Goal: Task Accomplishment & Management: Complete application form

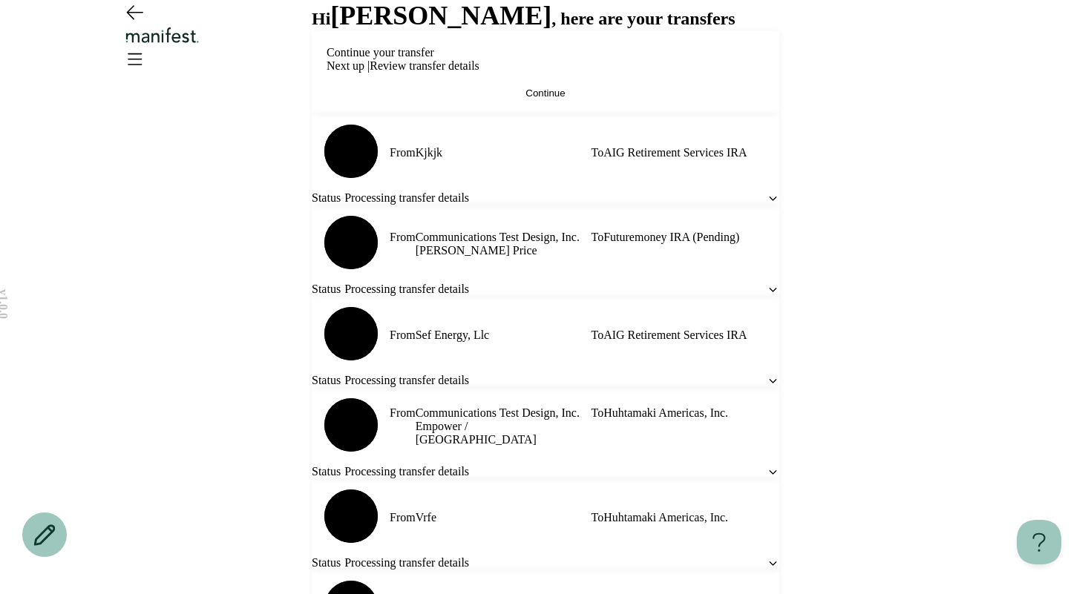
click at [513, 99] on button "Continue" at bounding box center [545, 93] width 438 height 11
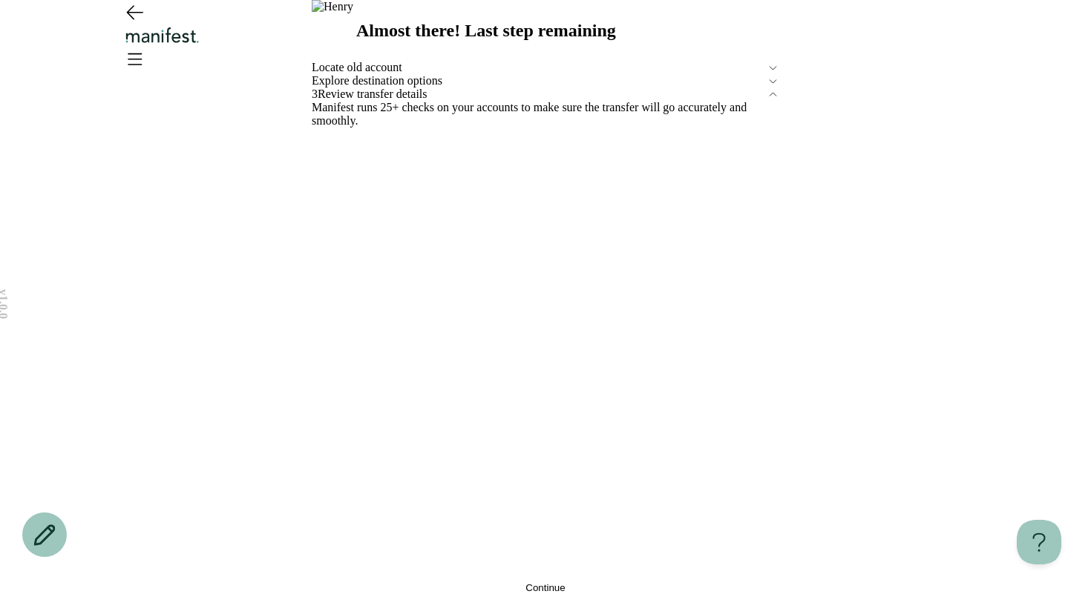
click at [772, 88] on icon at bounding box center [773, 81] width 13 height 13
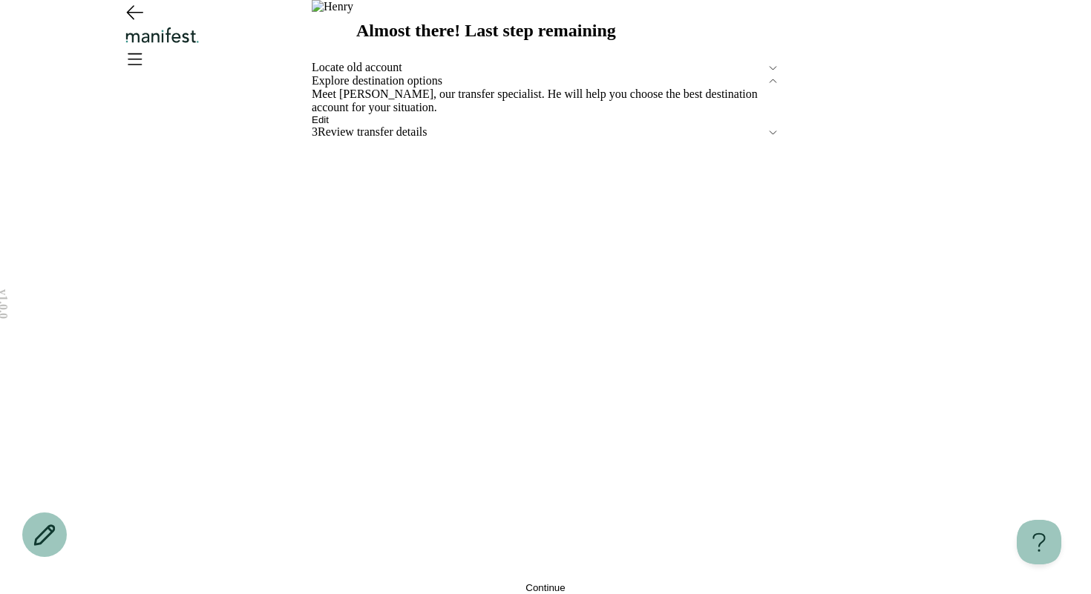
click at [329, 125] on span "Edit" at bounding box center [320, 119] width 17 height 11
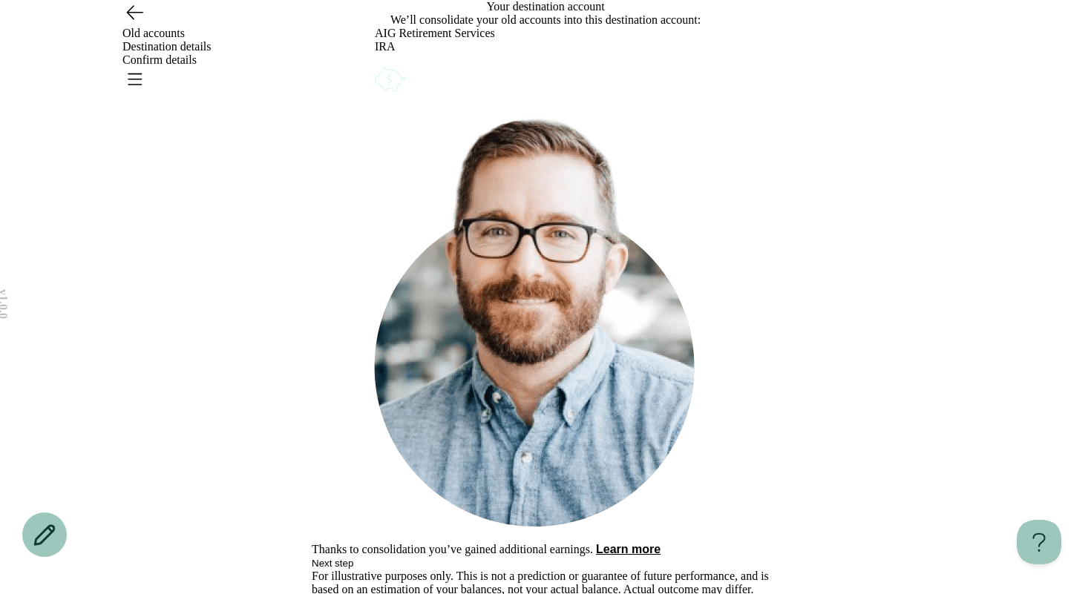
click at [375, 64] on icon "Account options" at bounding box center [375, 64] width 0 height 0
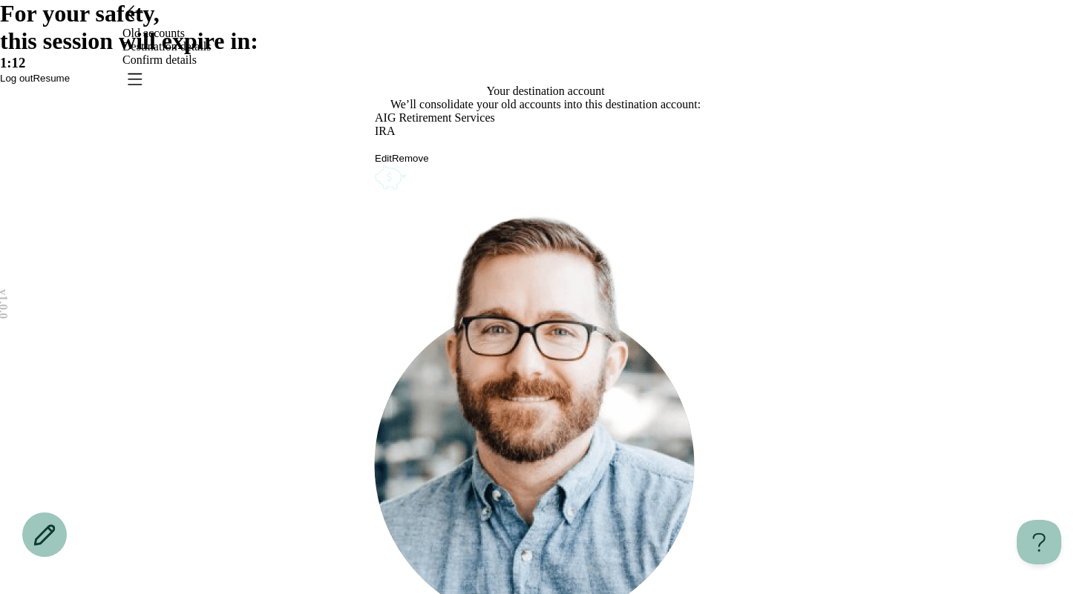
click at [70, 84] on span "Resume" at bounding box center [51, 78] width 37 height 11
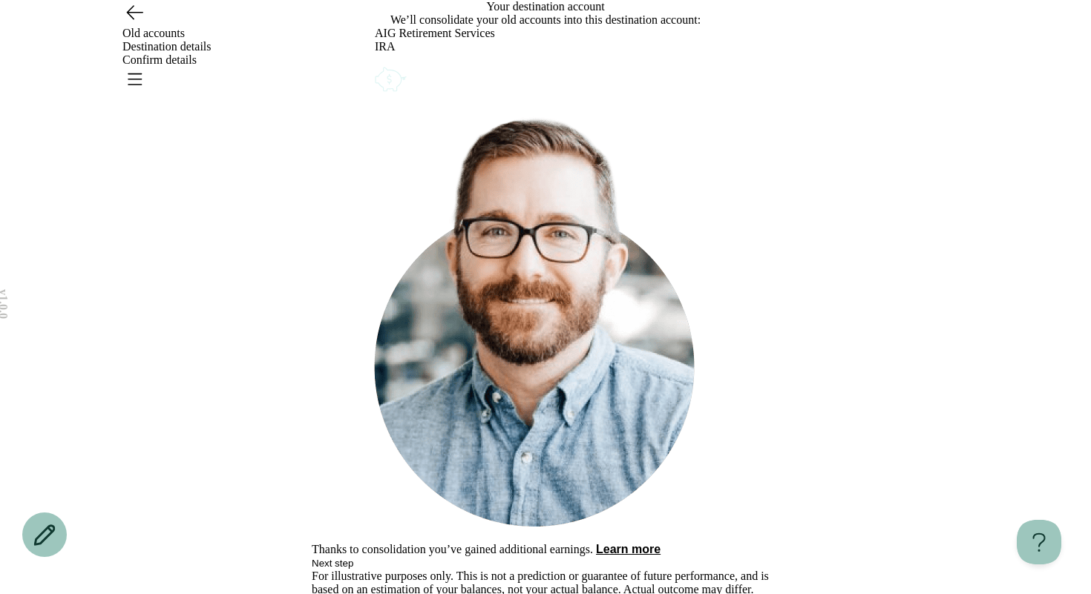
click at [375, 64] on icon "Account options" at bounding box center [375, 64] width 0 height 0
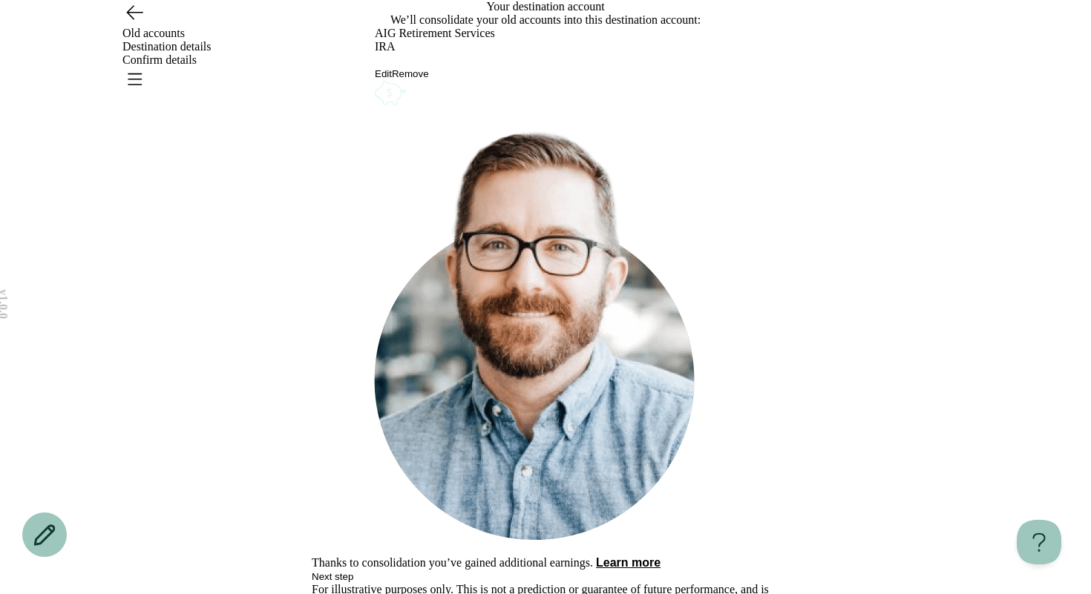
click at [429, 79] on button "Remove" at bounding box center [410, 73] width 37 height 11
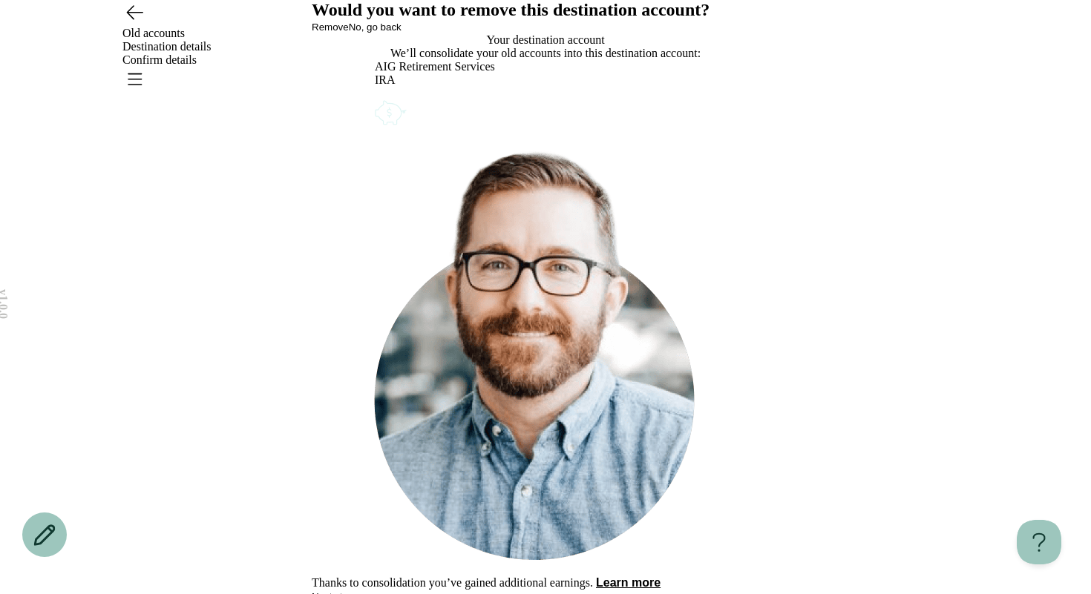
click at [349, 33] on button "Remove" at bounding box center [330, 27] width 37 height 11
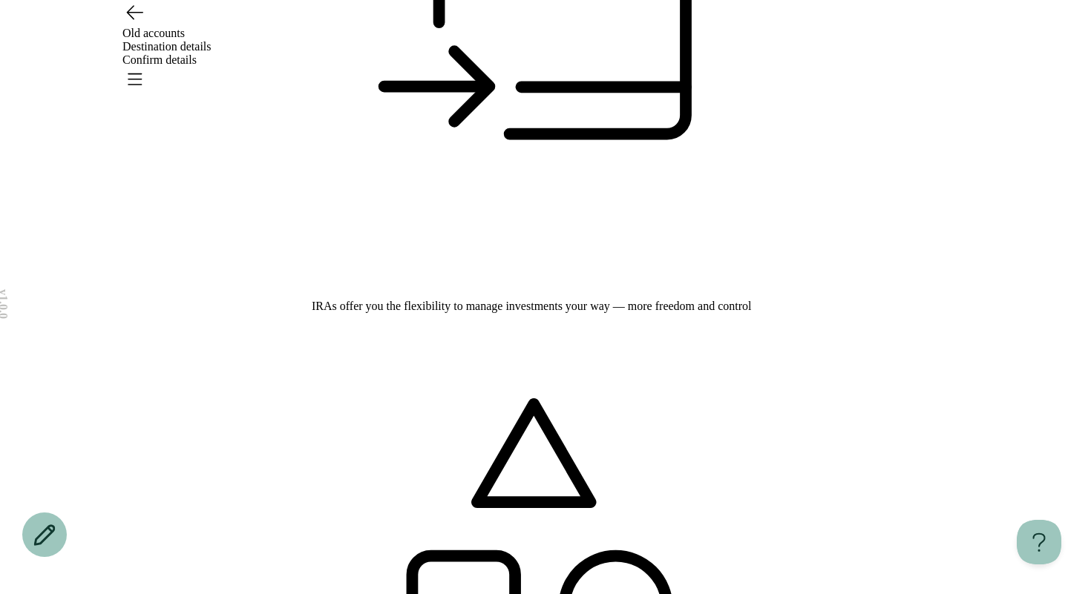
scroll to position [331, 0]
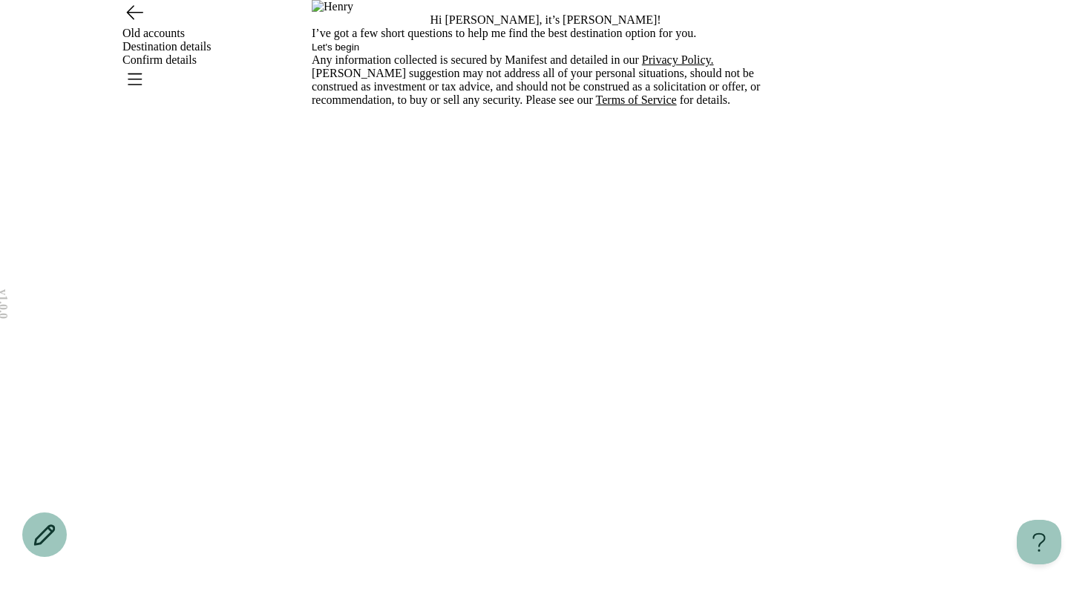
click at [359, 53] on span "Let's begin" at bounding box center [335, 47] width 47 height 11
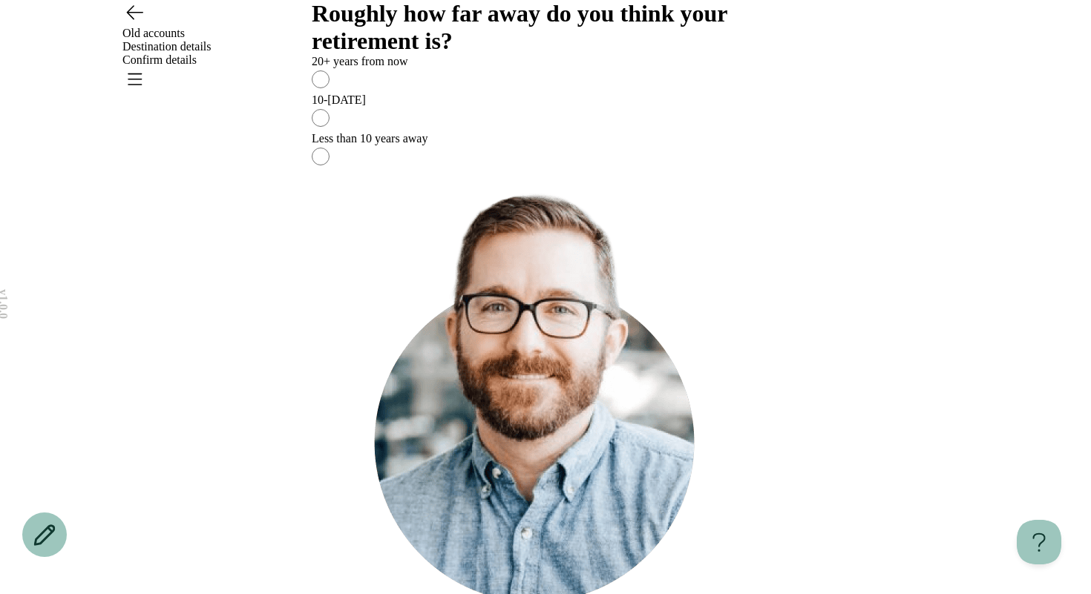
click at [132, 19] on icon "Go back" at bounding box center [135, 12] width 16 height 13
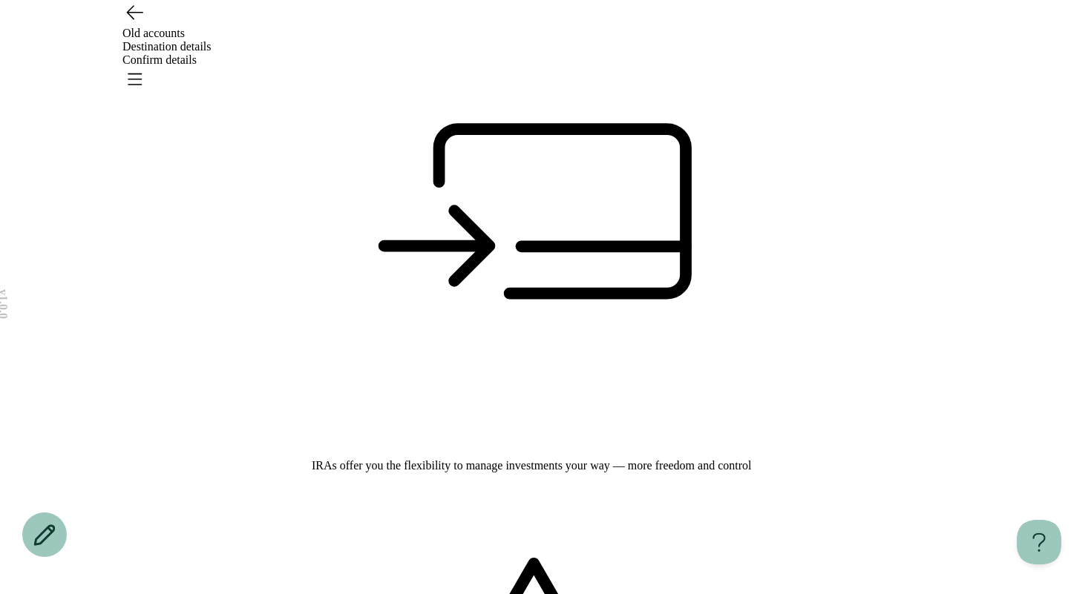
scroll to position [331, 0]
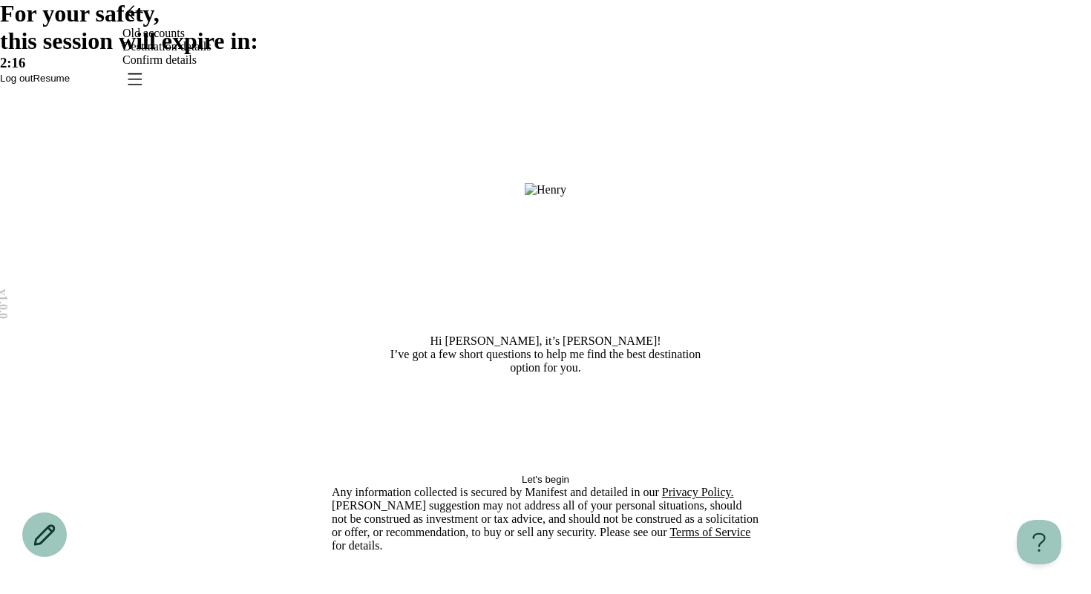
click at [70, 84] on span "Resume" at bounding box center [51, 78] width 37 height 11
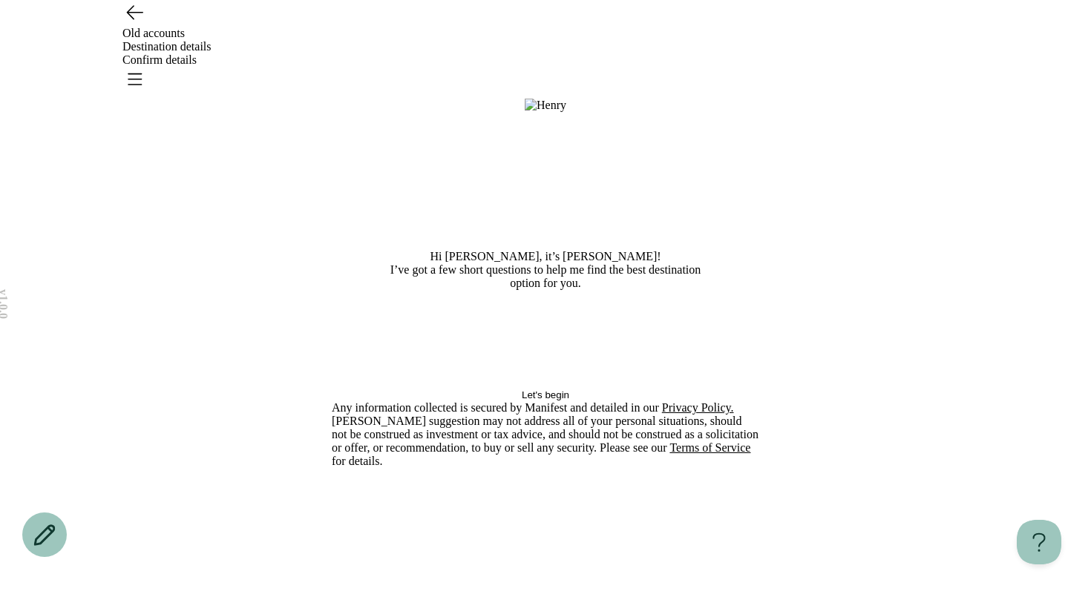
click at [554, 401] on span "Let's begin" at bounding box center [545, 395] width 47 height 11
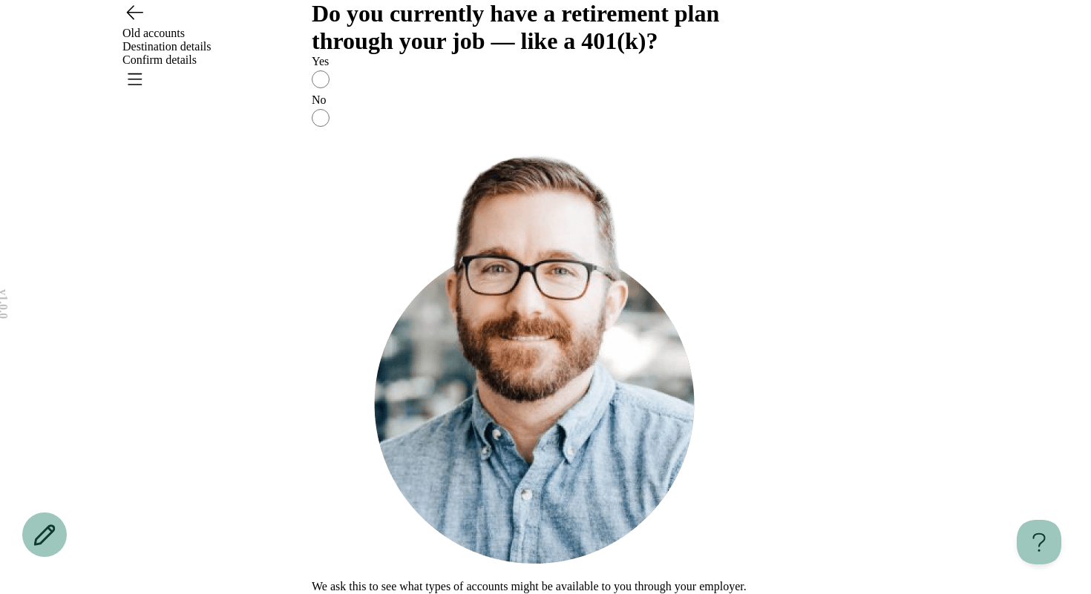
click at [351, 594] on button "Continue" at bounding box center [331, 600] width 39 height 11
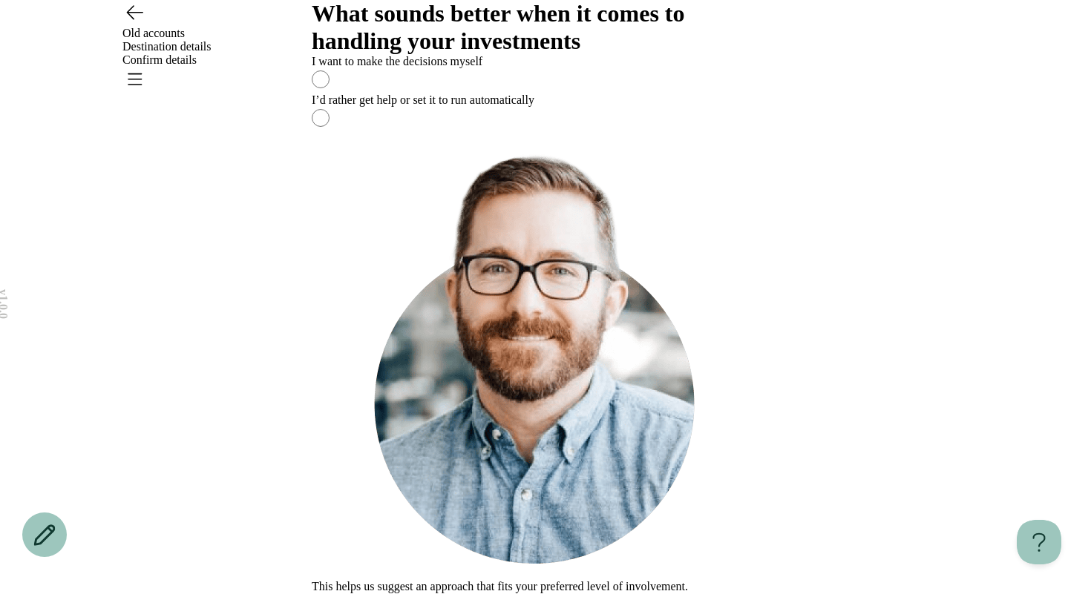
click at [707, 93] on label "I want to make the decisions myself" at bounding box center [545, 74] width 467 height 39
click at [351, 594] on button "Continue" at bounding box center [331, 600] width 39 height 11
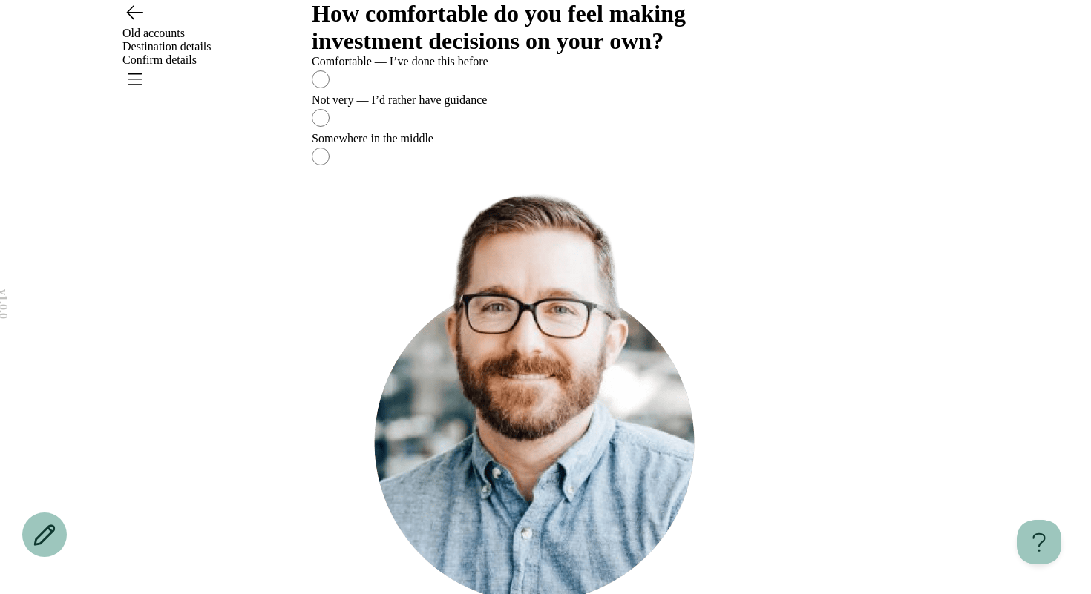
click at [708, 93] on label "Comfortable — I’ve done this before" at bounding box center [545, 74] width 467 height 39
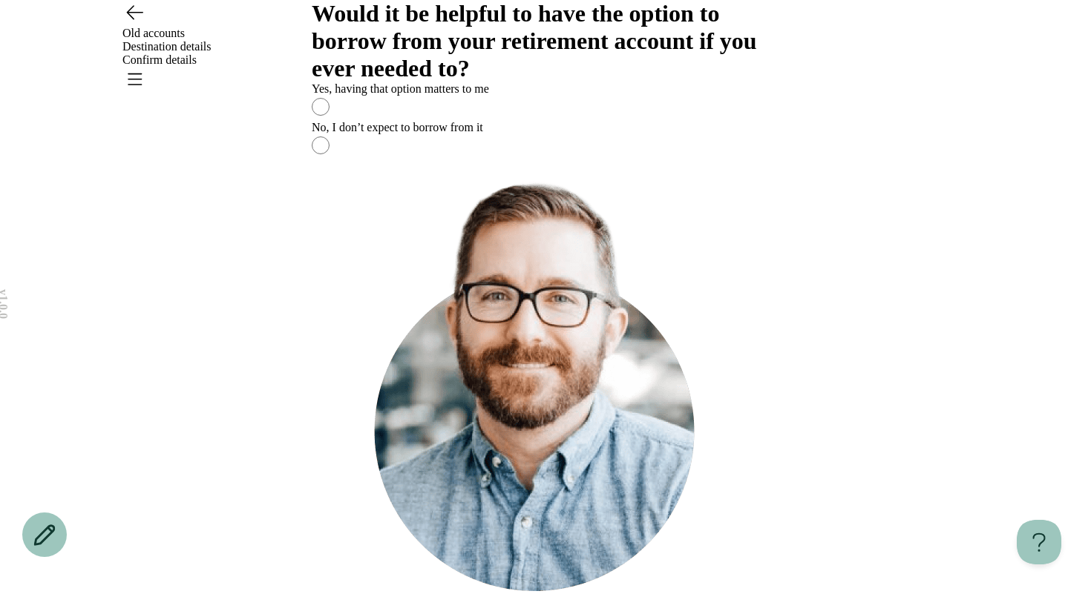
click at [710, 160] on label "No, I don’t expect to borrow from it" at bounding box center [545, 140] width 467 height 39
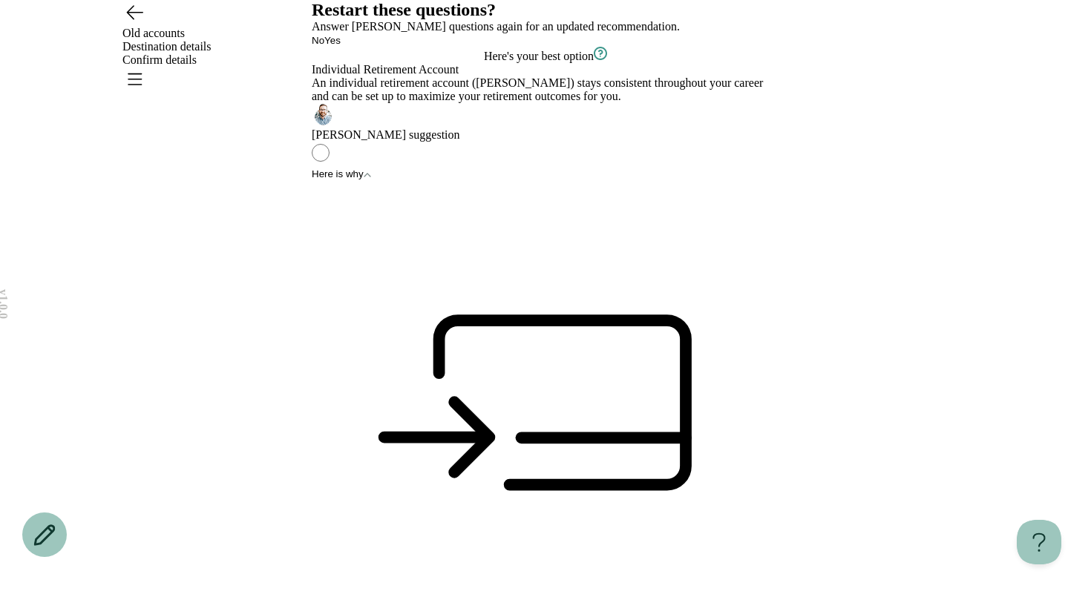
scroll to position [223, 0]
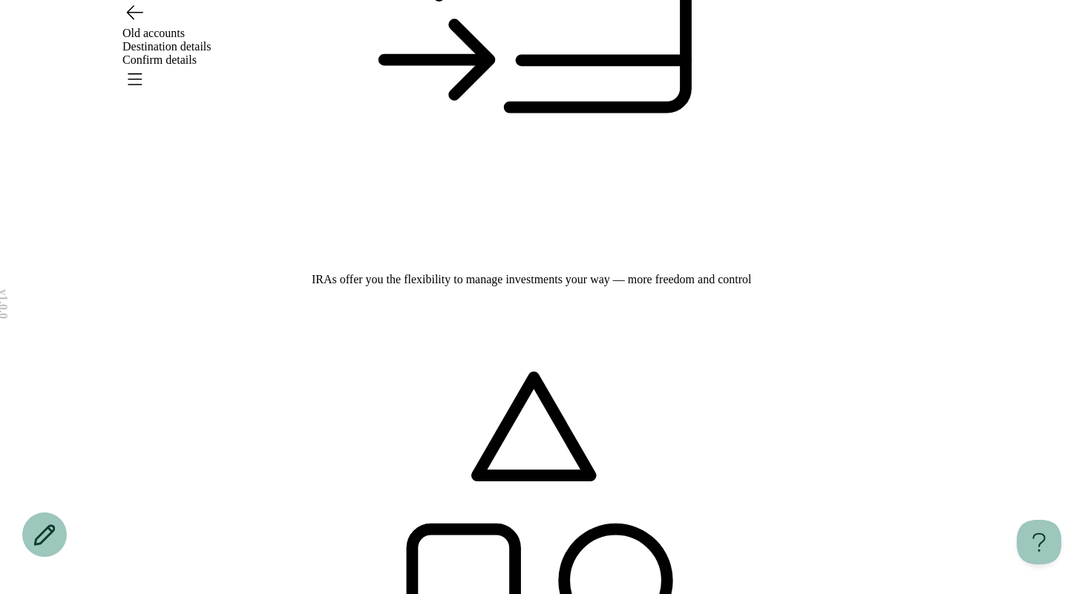
scroll to position [66, 0]
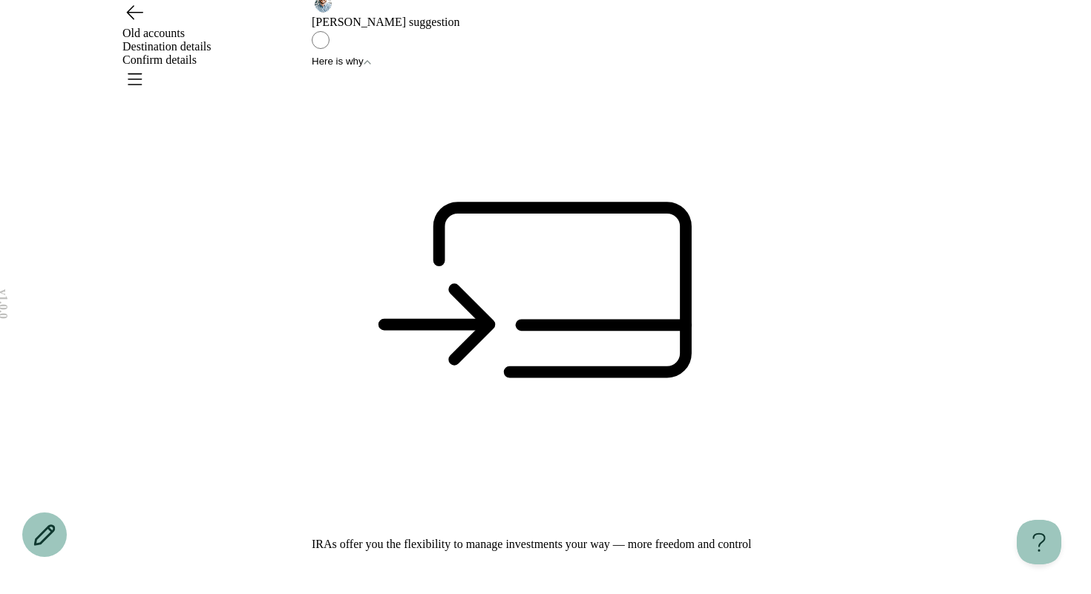
click at [735, 54] on div "Individual Retirement Account An individual retirement account (IRA) stays cons…" at bounding box center [545, 2] width 467 height 104
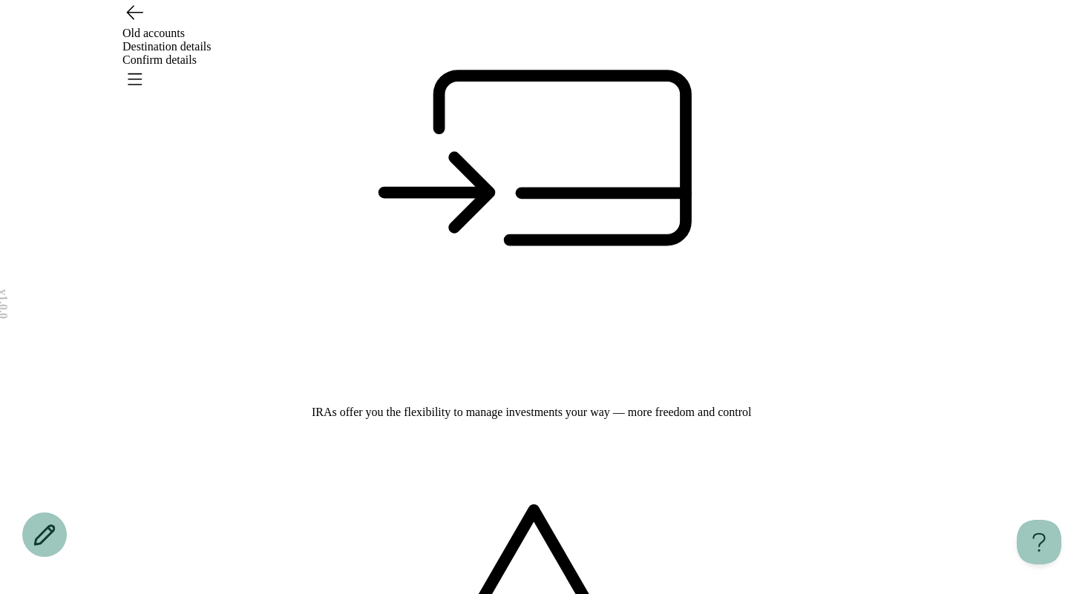
scroll to position [199, 0]
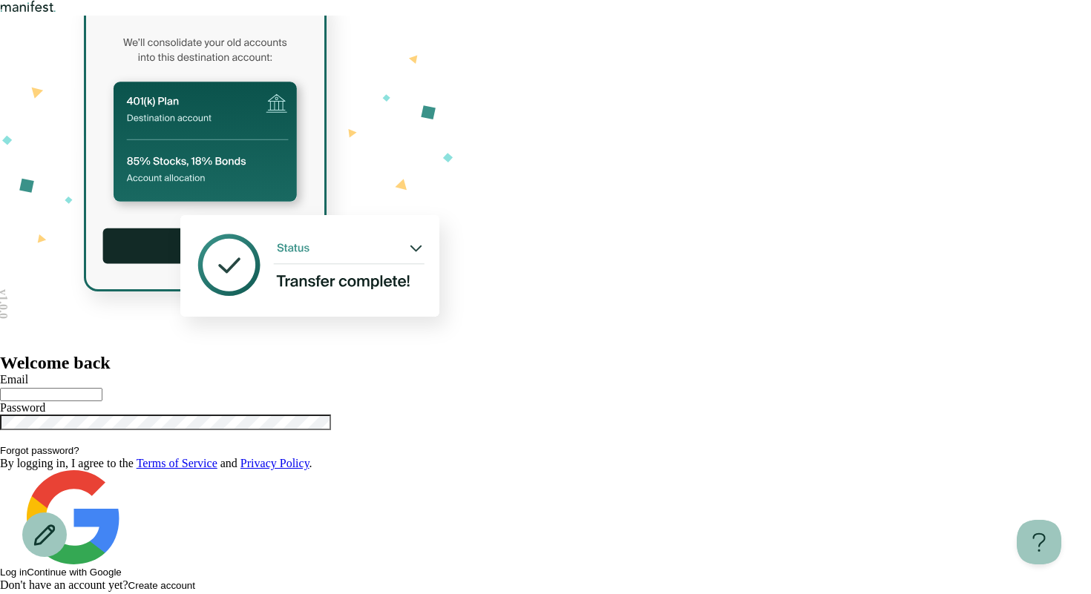
click at [102, 388] on input "text" at bounding box center [51, 394] width 102 height 13
click at [706, 387] on div at bounding box center [545, 394] width 1091 height 15
click at [102, 388] on input "text" at bounding box center [51, 394] width 102 height 13
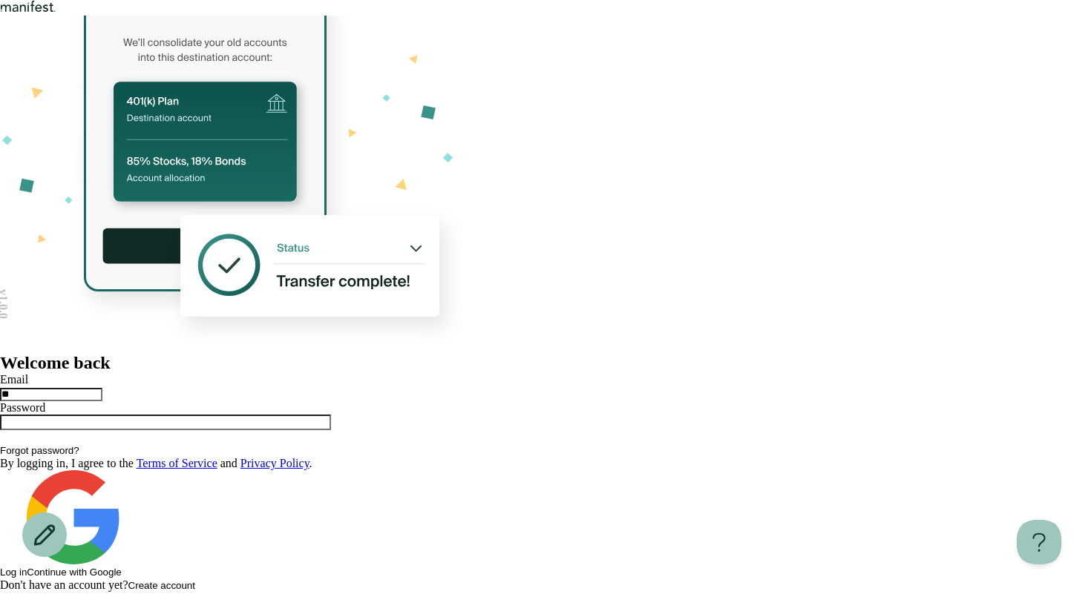
type input "*"
type input "**********"
click at [0, 567] on button "Log in" at bounding box center [13, 572] width 27 height 11
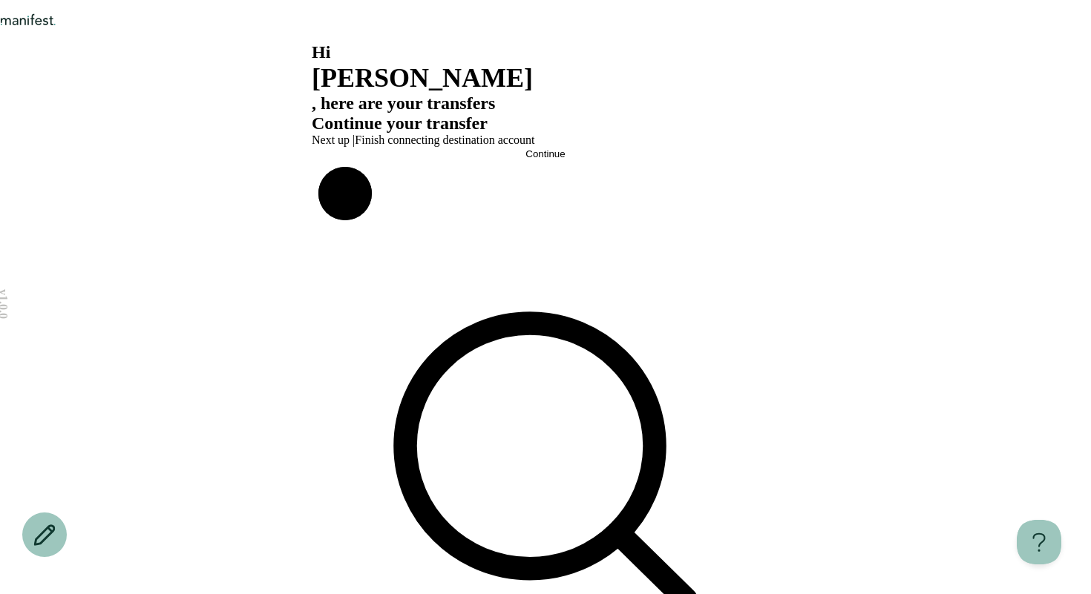
click at [690, 160] on button "Continue" at bounding box center [545, 153] width 467 height 11
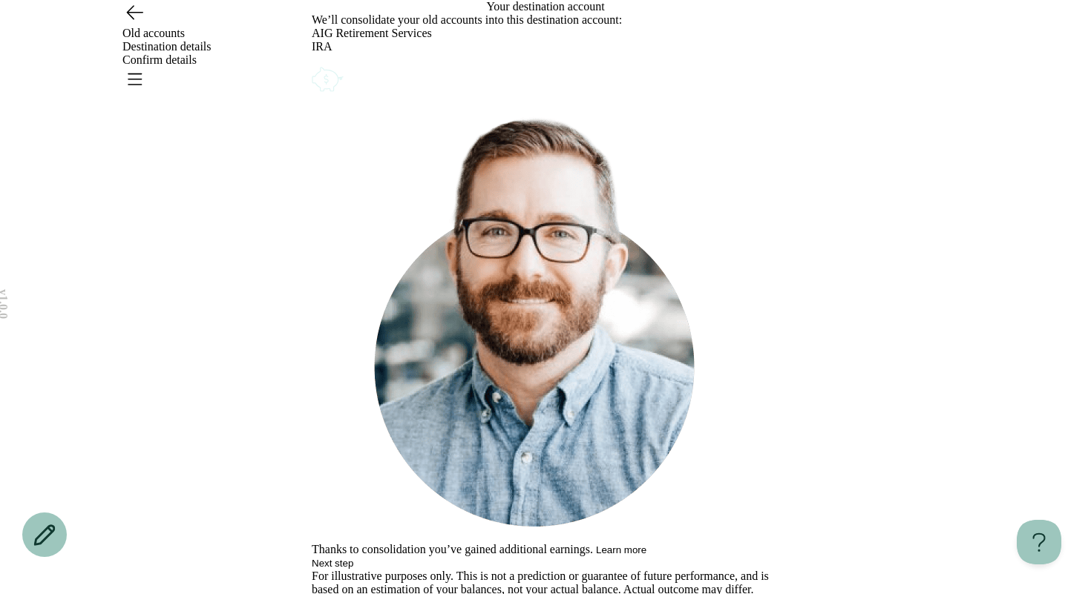
click at [312, 64] on icon "Account options" at bounding box center [312, 64] width 0 height 0
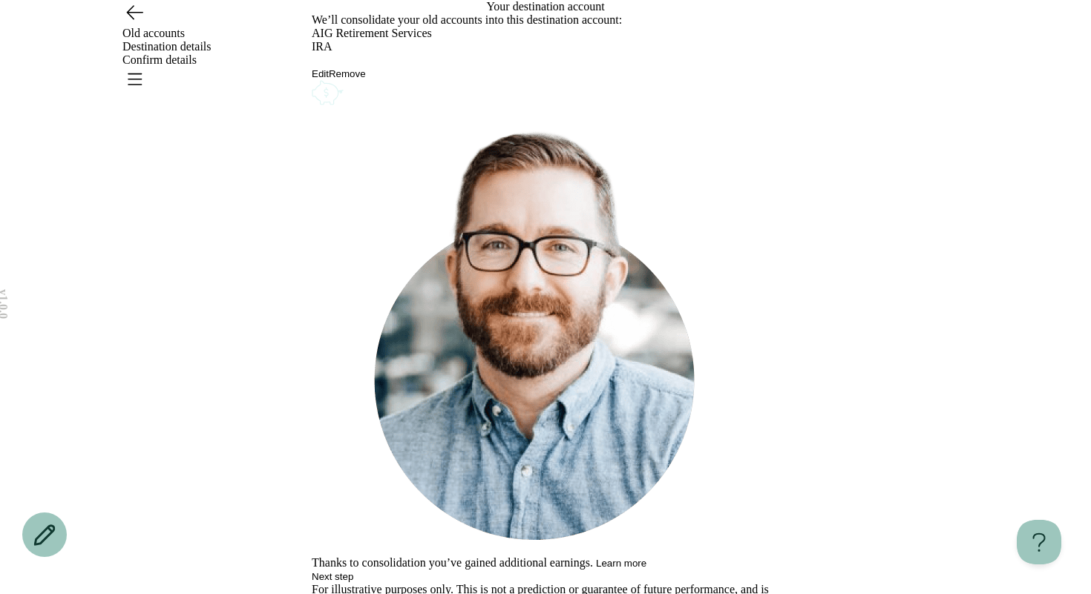
click at [366, 79] on button "Remove" at bounding box center [347, 73] width 37 height 11
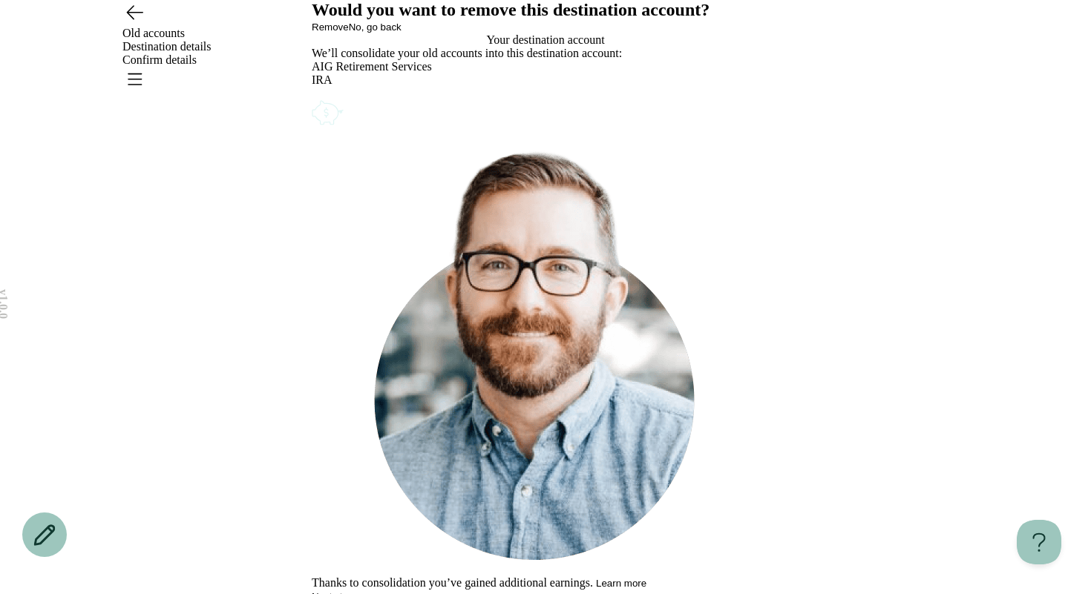
click at [349, 33] on span "Remove" at bounding box center [330, 27] width 37 height 11
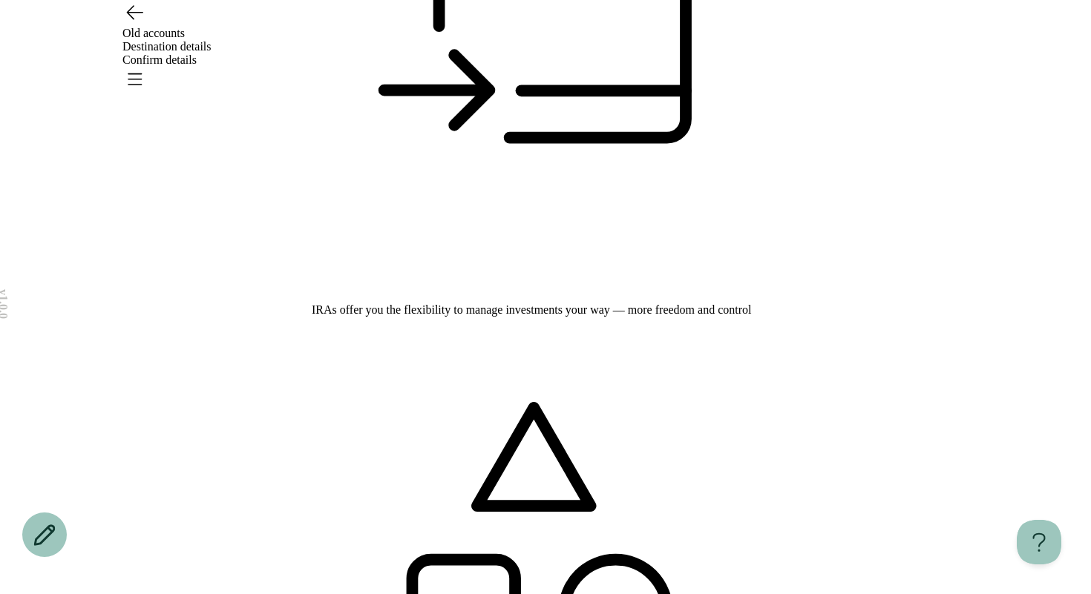
scroll to position [331, 0]
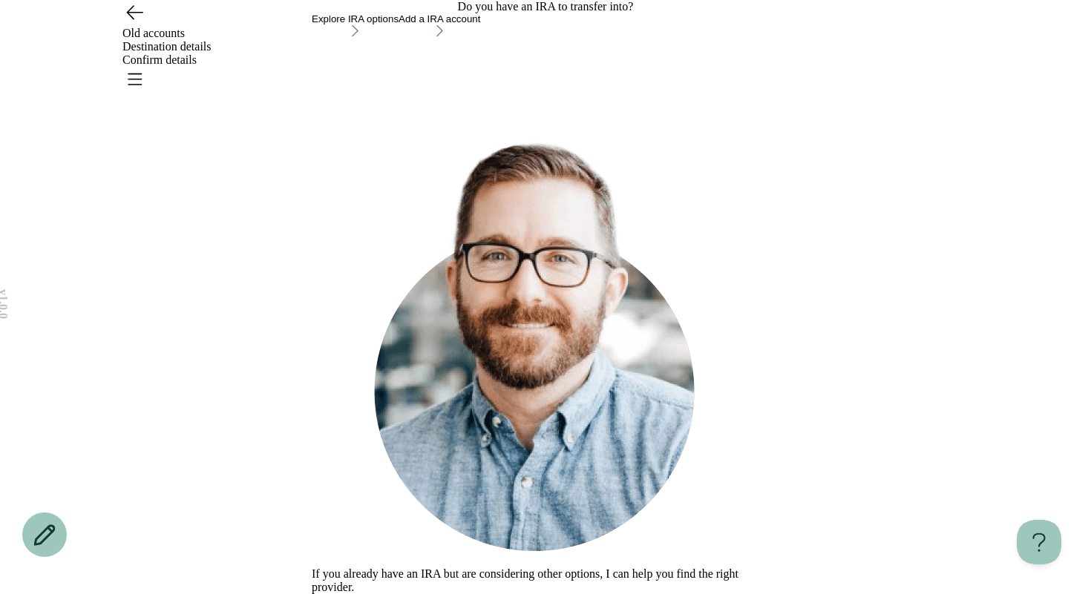
click at [398, 39] on button "Explore IRA options" at bounding box center [355, 26] width 87 height 26
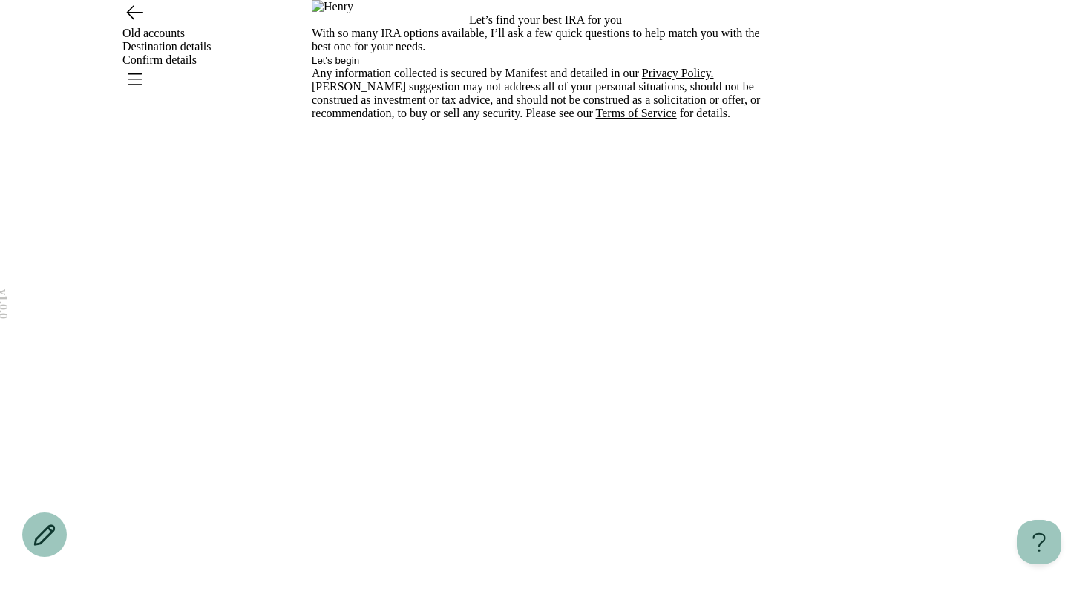
click at [128, 19] on icon "Go back" at bounding box center [135, 12] width 16 height 13
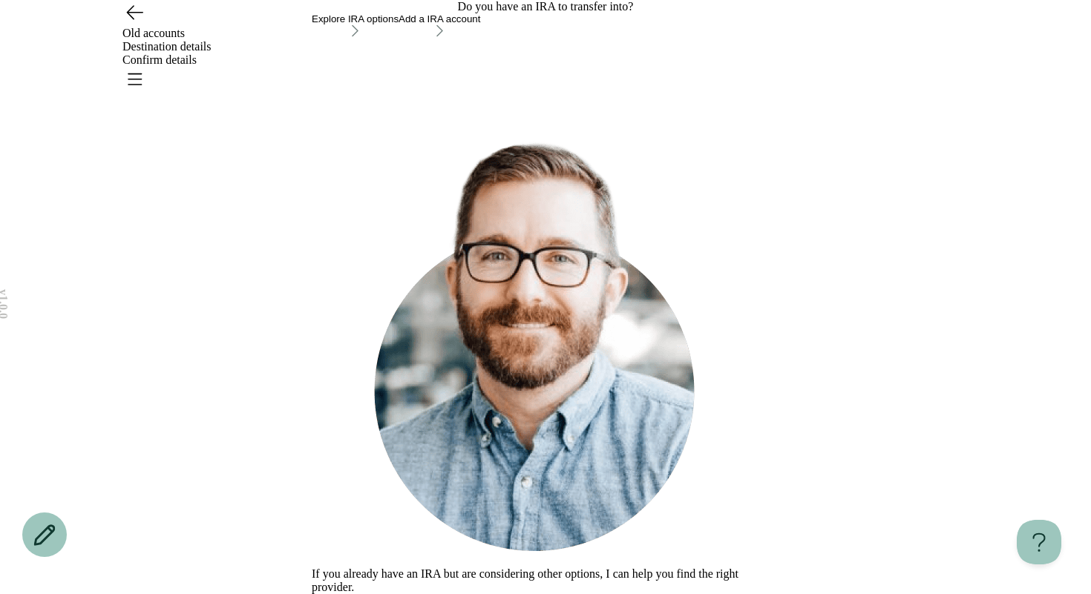
click at [398, 24] on div "Explore IRA options" at bounding box center [355, 18] width 87 height 11
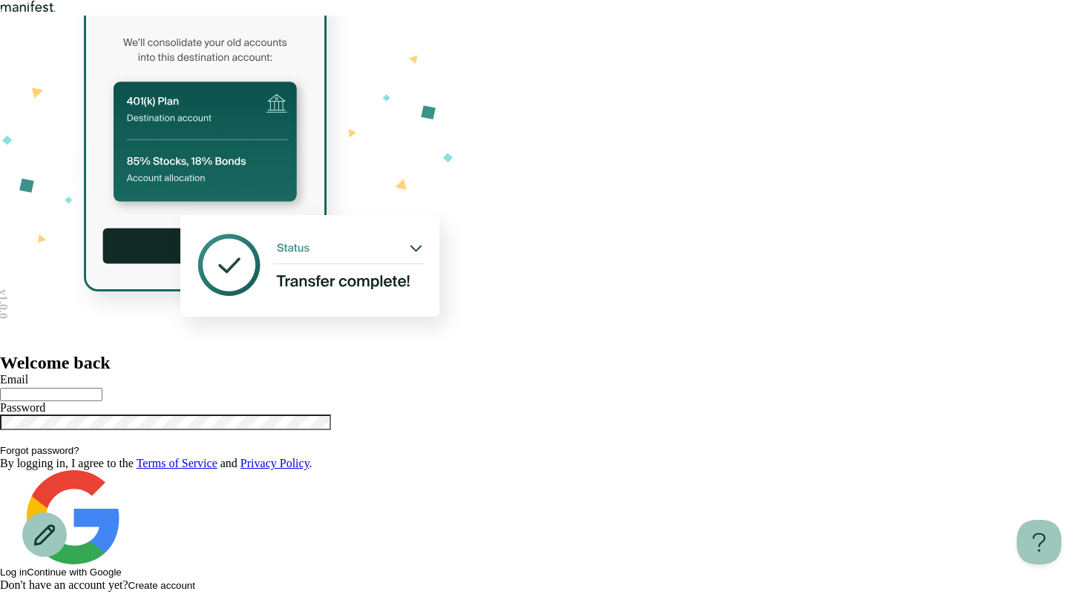
click at [102, 388] on input "text" at bounding box center [51, 394] width 102 height 13
type input "**********"
click at [27, 567] on button "Log in" at bounding box center [13, 572] width 27 height 11
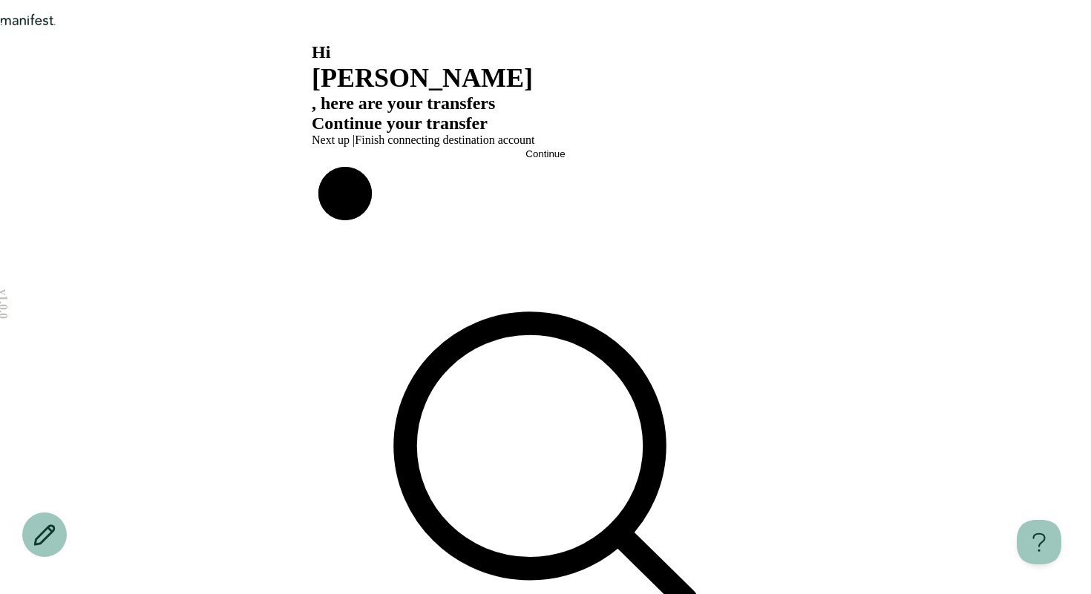
click at [495, 160] on button "Continue" at bounding box center [545, 153] width 467 height 11
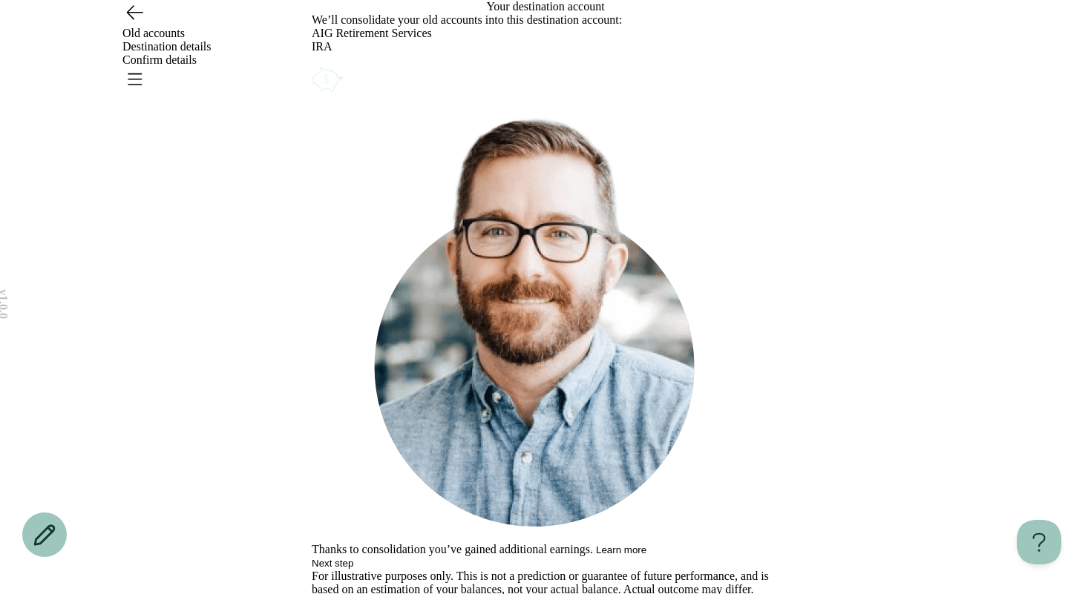
click at [312, 64] on icon "Account options" at bounding box center [312, 64] width 0 height 0
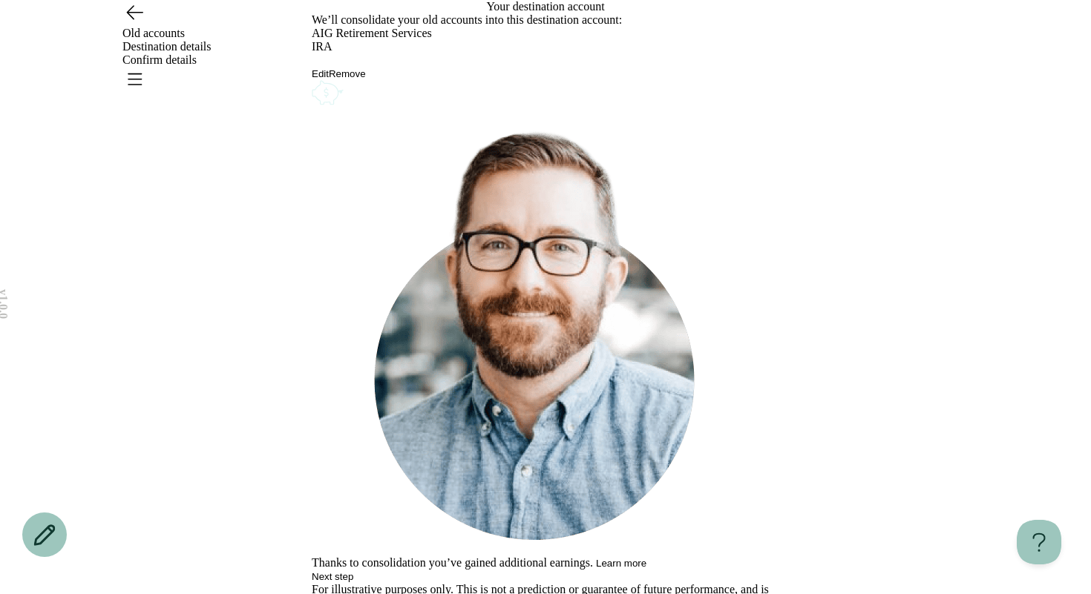
click at [366, 79] on button "Remove" at bounding box center [347, 73] width 37 height 11
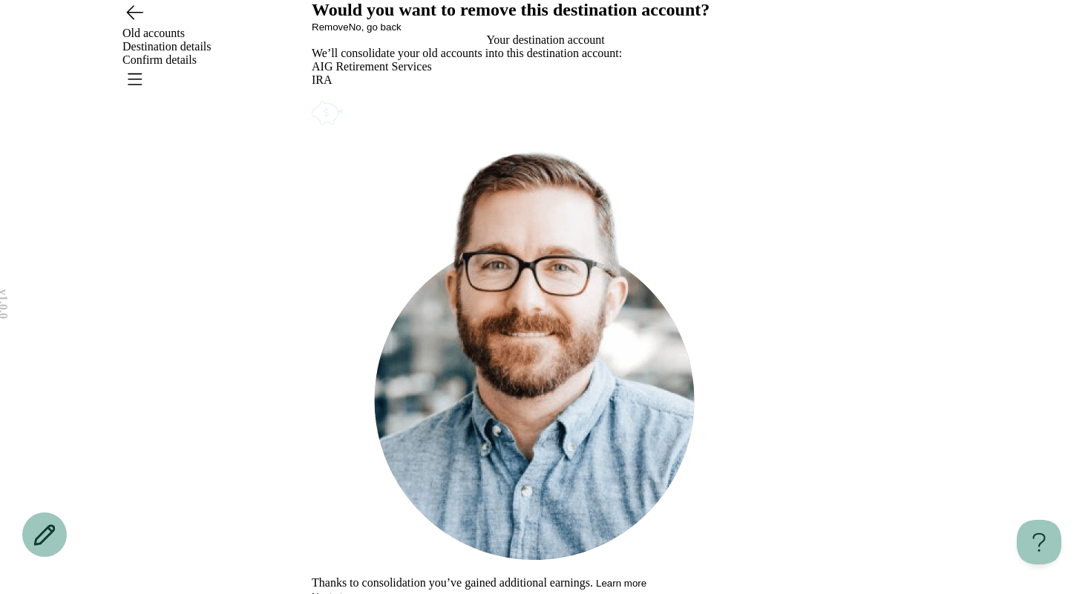
click at [349, 33] on span "Remove" at bounding box center [330, 27] width 37 height 11
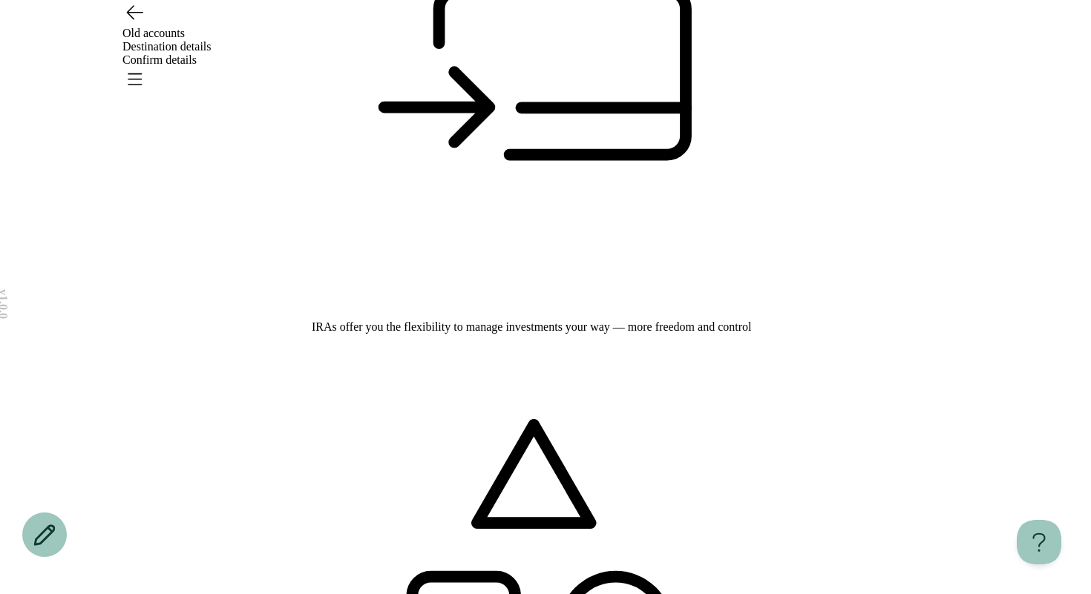
scroll to position [283, 0]
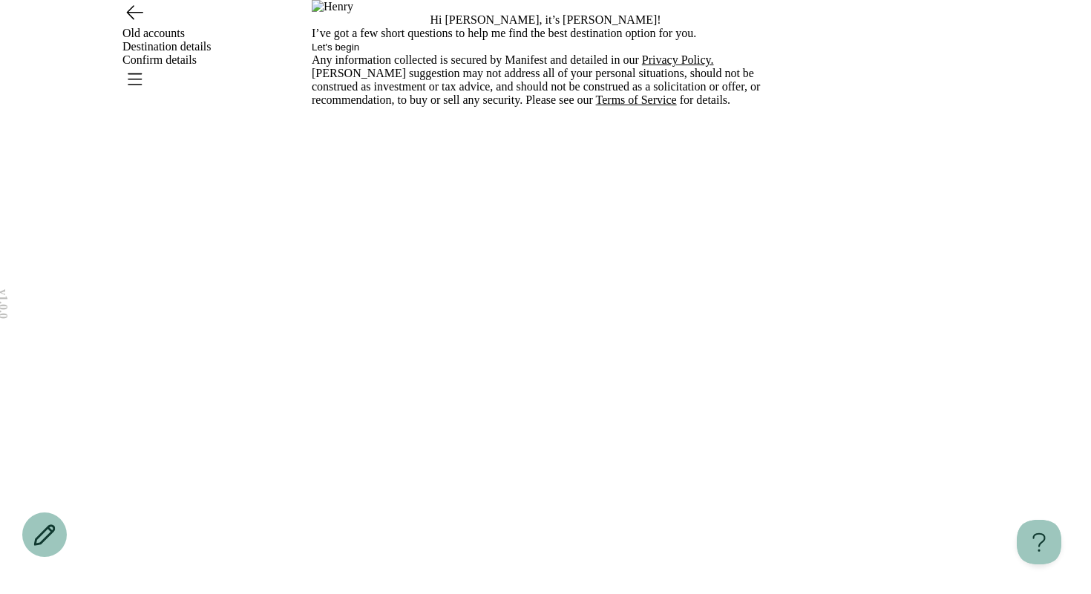
click at [359, 53] on button "Let's begin" at bounding box center [335, 47] width 47 height 11
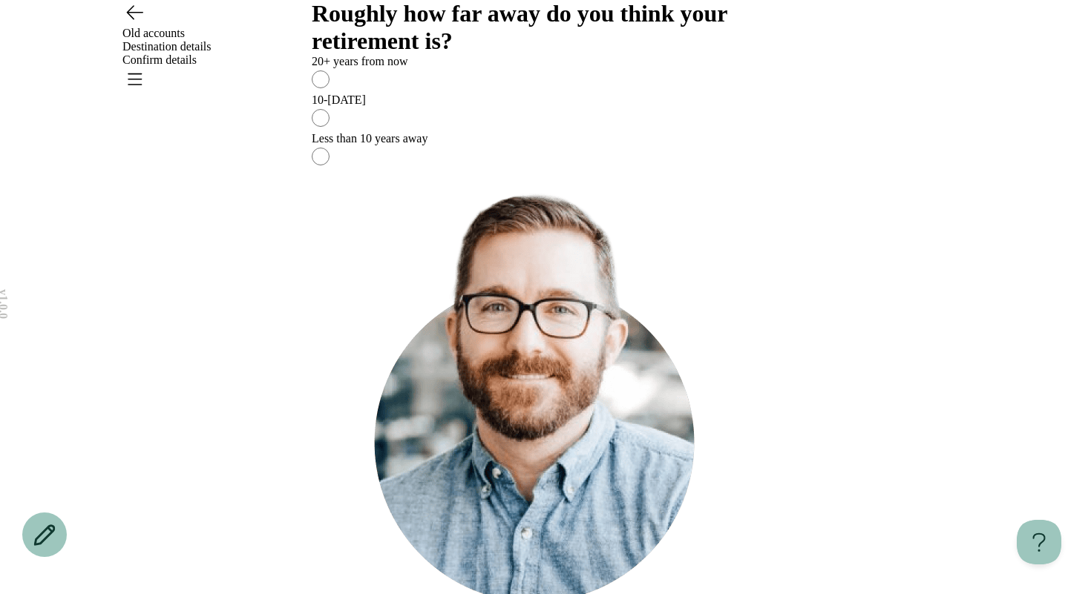
click at [548, 107] on div "10-[DATE]" at bounding box center [545, 99] width 467 height 13
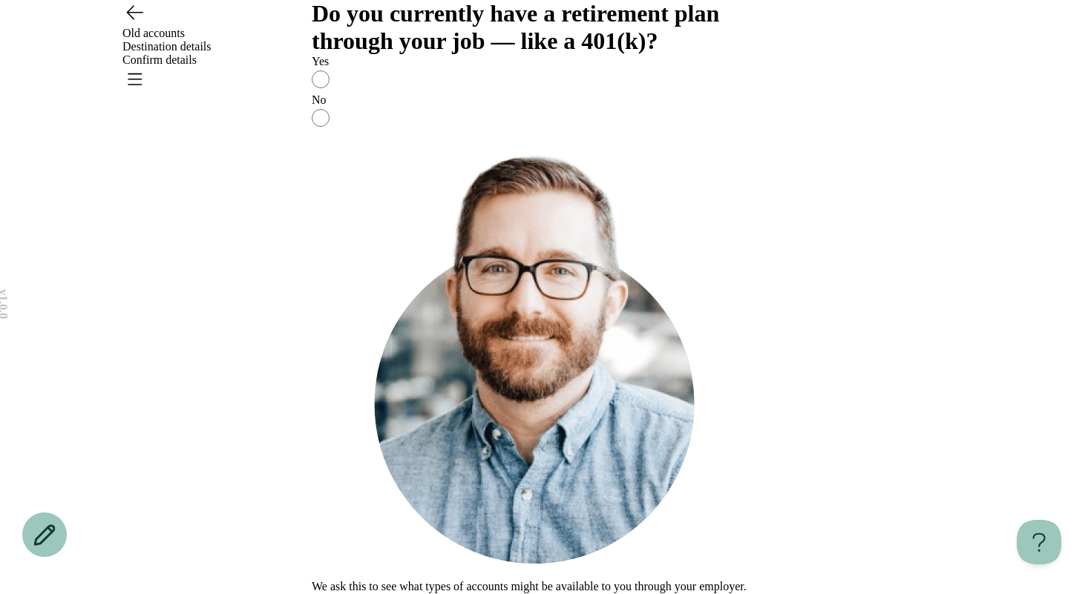
click at [502, 107] on div "No" at bounding box center [545, 99] width 467 height 13
click at [351, 594] on span "Continue" at bounding box center [331, 600] width 39 height 11
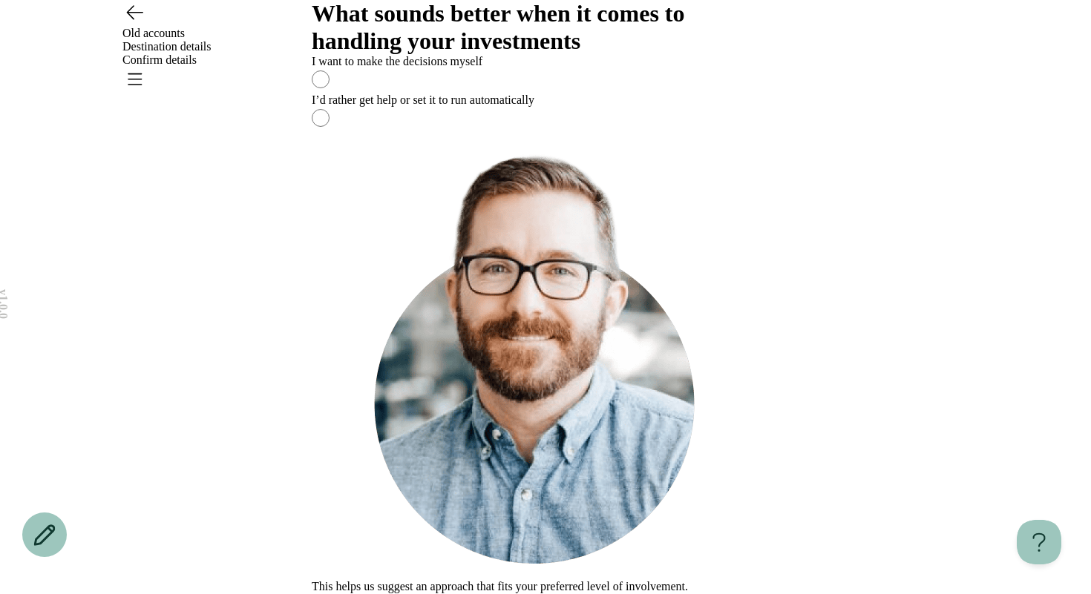
click at [506, 132] on label "I’d rather get help or set it to run automatically" at bounding box center [545, 112] width 467 height 39
click at [351, 594] on button "Continue" at bounding box center [331, 600] width 39 height 11
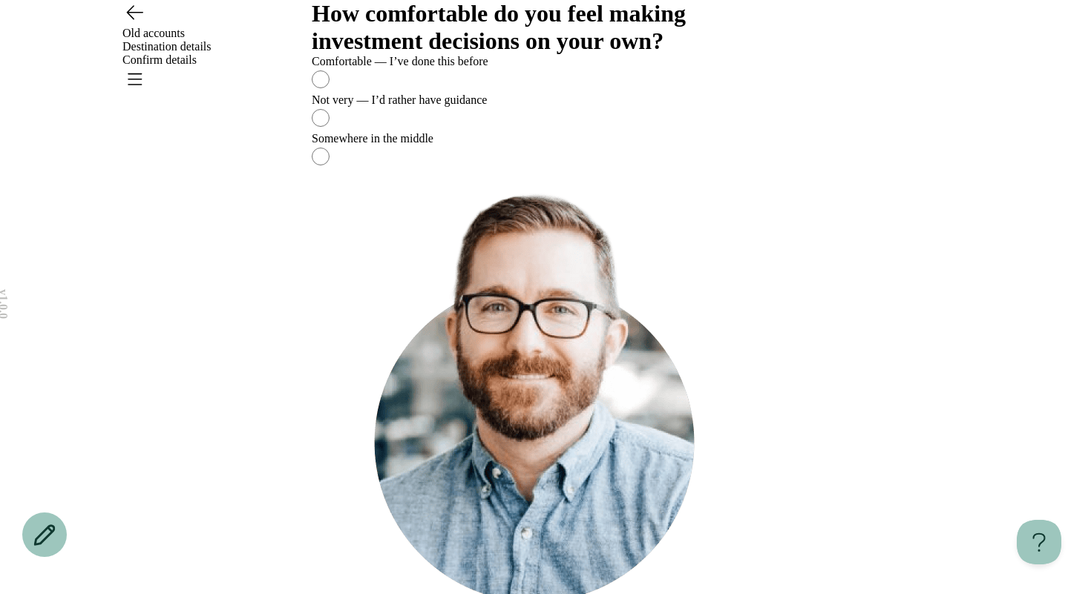
click at [505, 107] on div "Not very — I’d rather have guidance" at bounding box center [545, 99] width 467 height 13
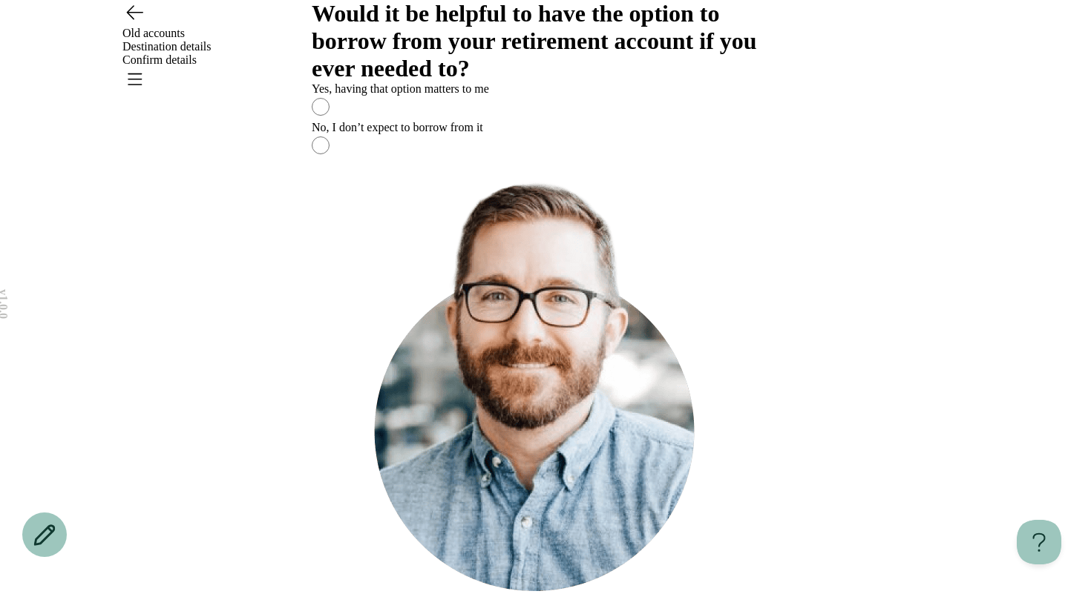
click at [505, 134] on div "No, I don’t expect to borrow from it" at bounding box center [545, 127] width 467 height 13
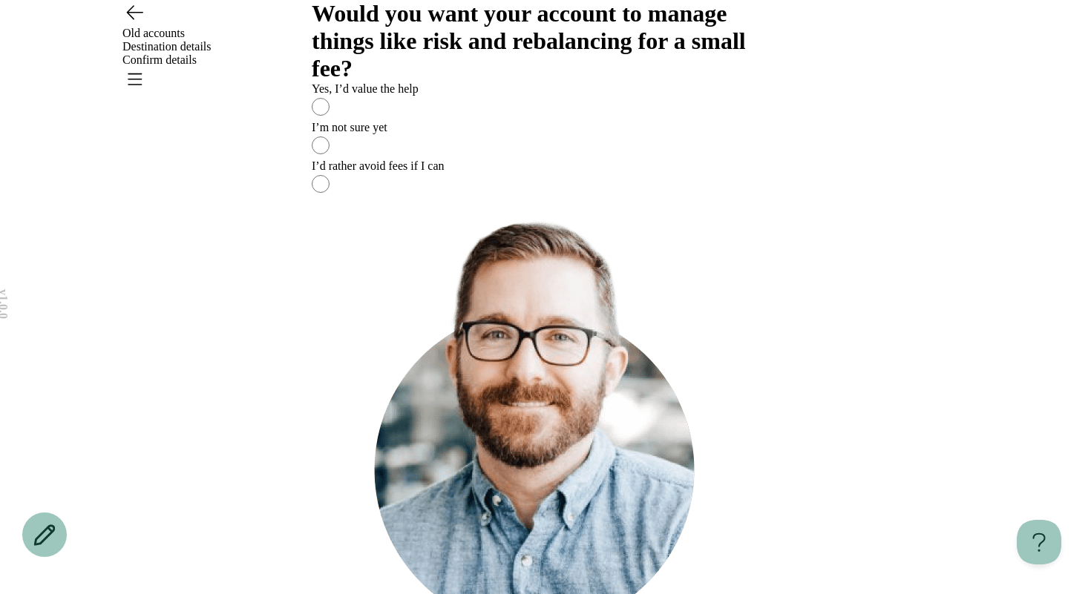
click at [528, 198] on label "I’d rather avoid fees if I can" at bounding box center [545, 179] width 467 height 39
click at [555, 577] on main "Would you want your account to manage things like risk and rebalancing for a sm…" at bounding box center [545, 343] width 467 height 686
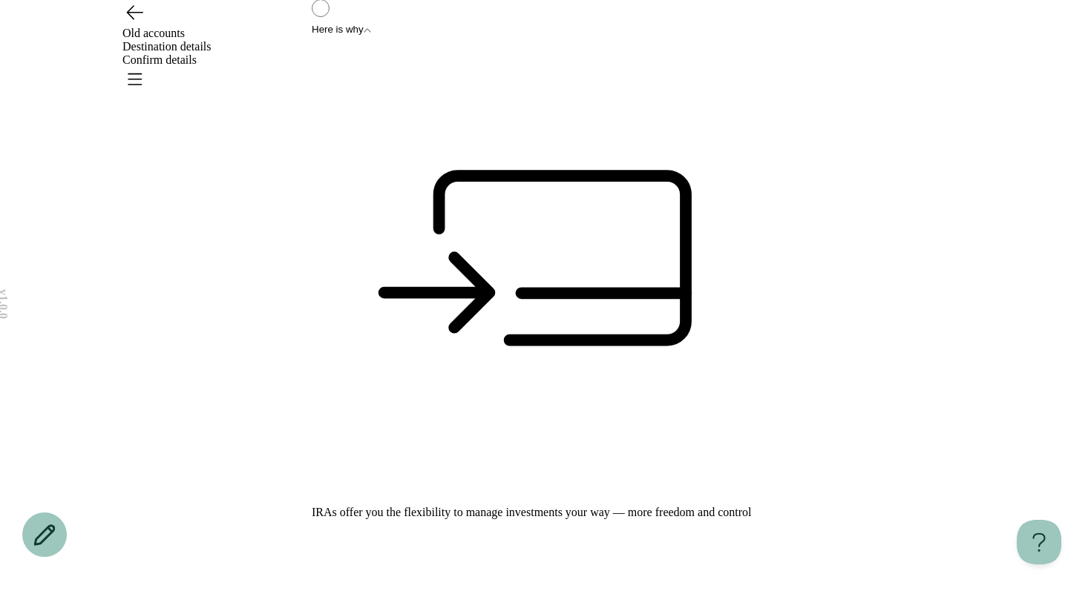
scroll to position [93, 0]
